Goal: Information Seeking & Learning: Learn about a topic

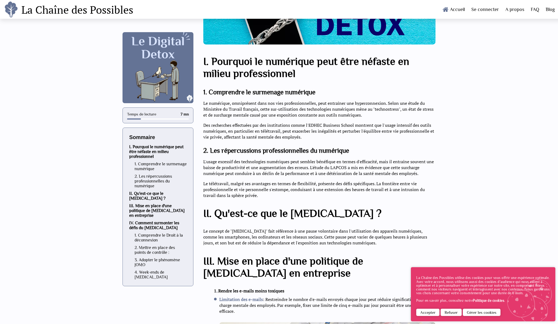
scroll to position [172, 0]
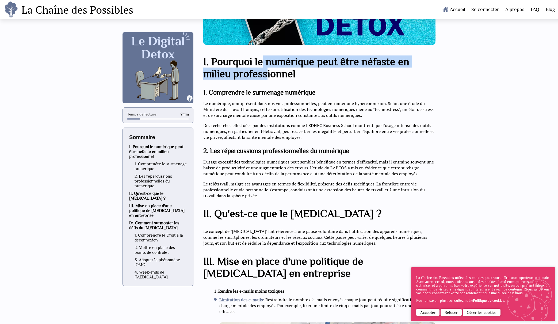
drag, startPoint x: 262, startPoint y: 62, endPoint x: 265, endPoint y: 69, distance: 7.2
click at [265, 69] on h2 "I. Pourquoi le numérique peut être néfaste en milieu professionnel" at bounding box center [319, 67] width 232 height 24
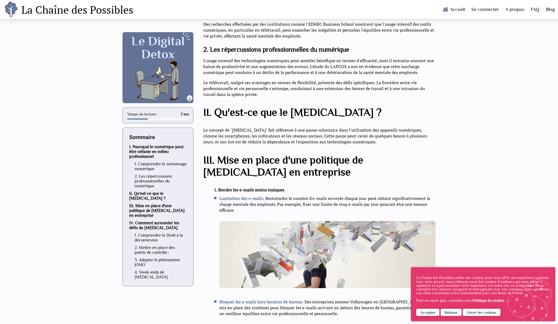
scroll to position [275, 0]
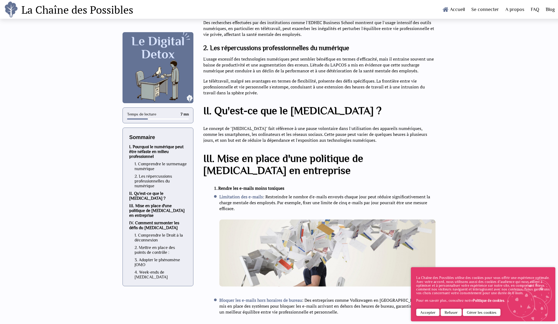
click at [249, 221] on img at bounding box center [328, 252] width 216 height 67
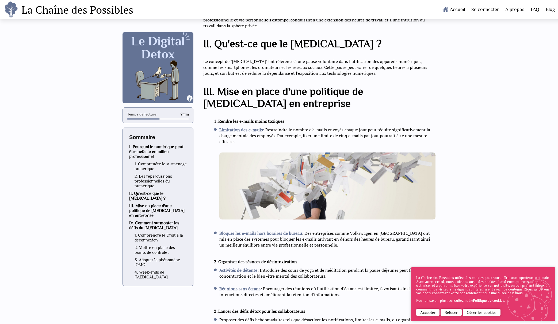
scroll to position [431, 0]
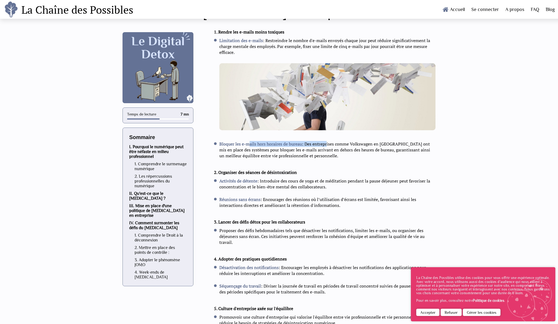
drag, startPoint x: 248, startPoint y: 142, endPoint x: 327, endPoint y: 142, distance: 78.4
click at [327, 142] on li "Bloquer les e-mails hors horaires de bureau : Des entreprises comme Volkswagen …" at bounding box center [325, 150] width 222 height 18
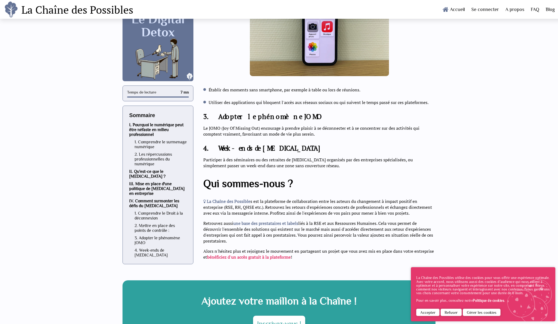
scroll to position [898, 0]
click at [262, 157] on p "Participer à des séminaires ou des retraites de [MEDICAL_DATA] organisés par de…" at bounding box center [319, 163] width 232 height 12
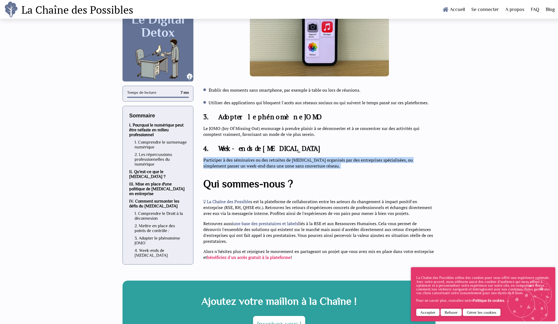
click at [262, 157] on p "Participer à des séminaires ou des retraites de [MEDICAL_DATA] organisés par de…" at bounding box center [319, 163] width 232 height 12
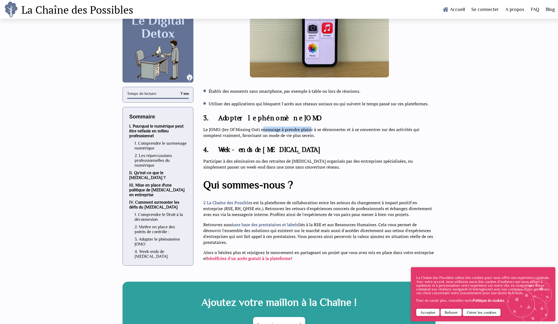
drag, startPoint x: 263, startPoint y: 108, endPoint x: 312, endPoint y: 109, distance: 48.7
click at [312, 126] on p "Le JOMO (Joy Of Missing Out) encourage à prendre plaisir à se déconnecter et à …" at bounding box center [319, 132] width 232 height 12
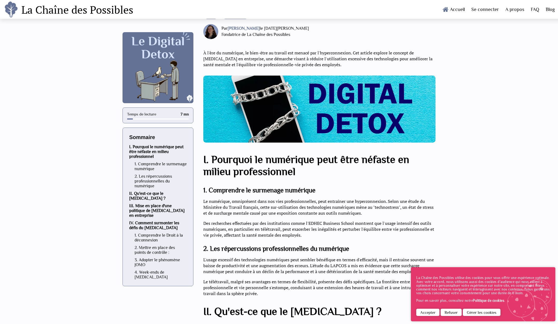
scroll to position [80, 0]
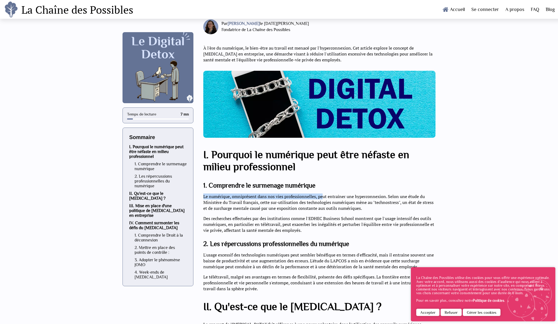
drag, startPoint x: 202, startPoint y: 196, endPoint x: 321, endPoint y: 195, distance: 119.1
click at [321, 195] on p "Le numérique, omniprésent dans nos vies professionnelles, peut entraîner une hy…" at bounding box center [319, 202] width 232 height 18
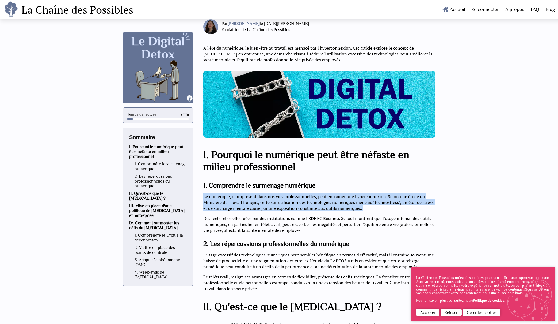
click at [321, 195] on p "Le numérique, omniprésent dans nos vies professionnelles, peut entraîner une hy…" at bounding box center [319, 202] width 232 height 18
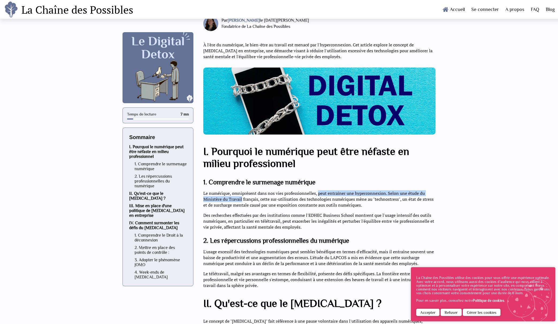
scroll to position [84, 0]
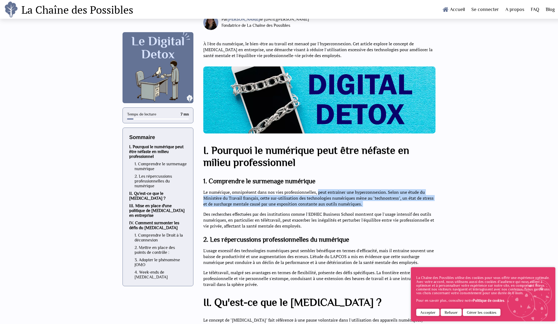
drag, startPoint x: 321, startPoint y: 195, endPoint x: 372, endPoint y: 201, distance: 50.9
click at [372, 201] on p "Le numérique, omniprésent dans nos vies professionnelles, peut entraîner une hy…" at bounding box center [319, 198] width 232 height 18
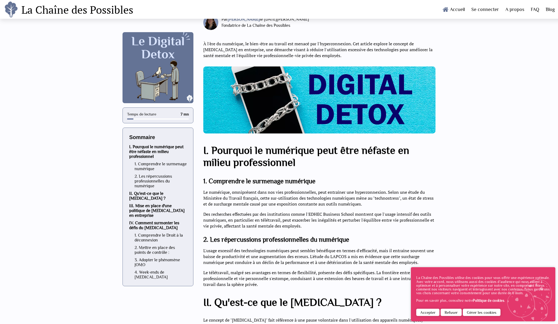
click at [372, 201] on p "Le numérique, omniprésent dans nos vies professionnelles, peut entraîner une hy…" at bounding box center [319, 198] width 232 height 18
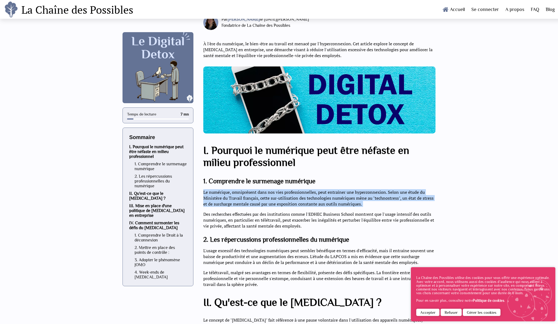
click at [372, 201] on p "Le numérique, omniprésent dans nos vies professionnelles, peut entraîner une hy…" at bounding box center [319, 198] width 232 height 18
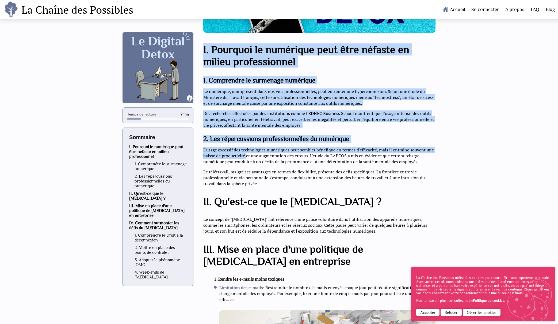
scroll to position [183, 0]
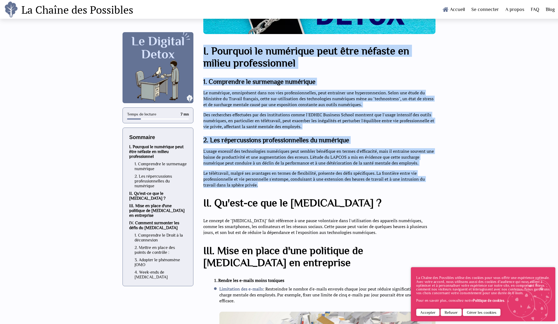
drag, startPoint x: 203, startPoint y: 146, endPoint x: 258, endPoint y: 187, distance: 68.7
copy div "L. Ipsumdol si ametconse adip elit seddoei te incidi utlaboreetdol 9. Magnaaliq…"
